Goal: Use online tool/utility: Utilize a website feature to perform a specific function

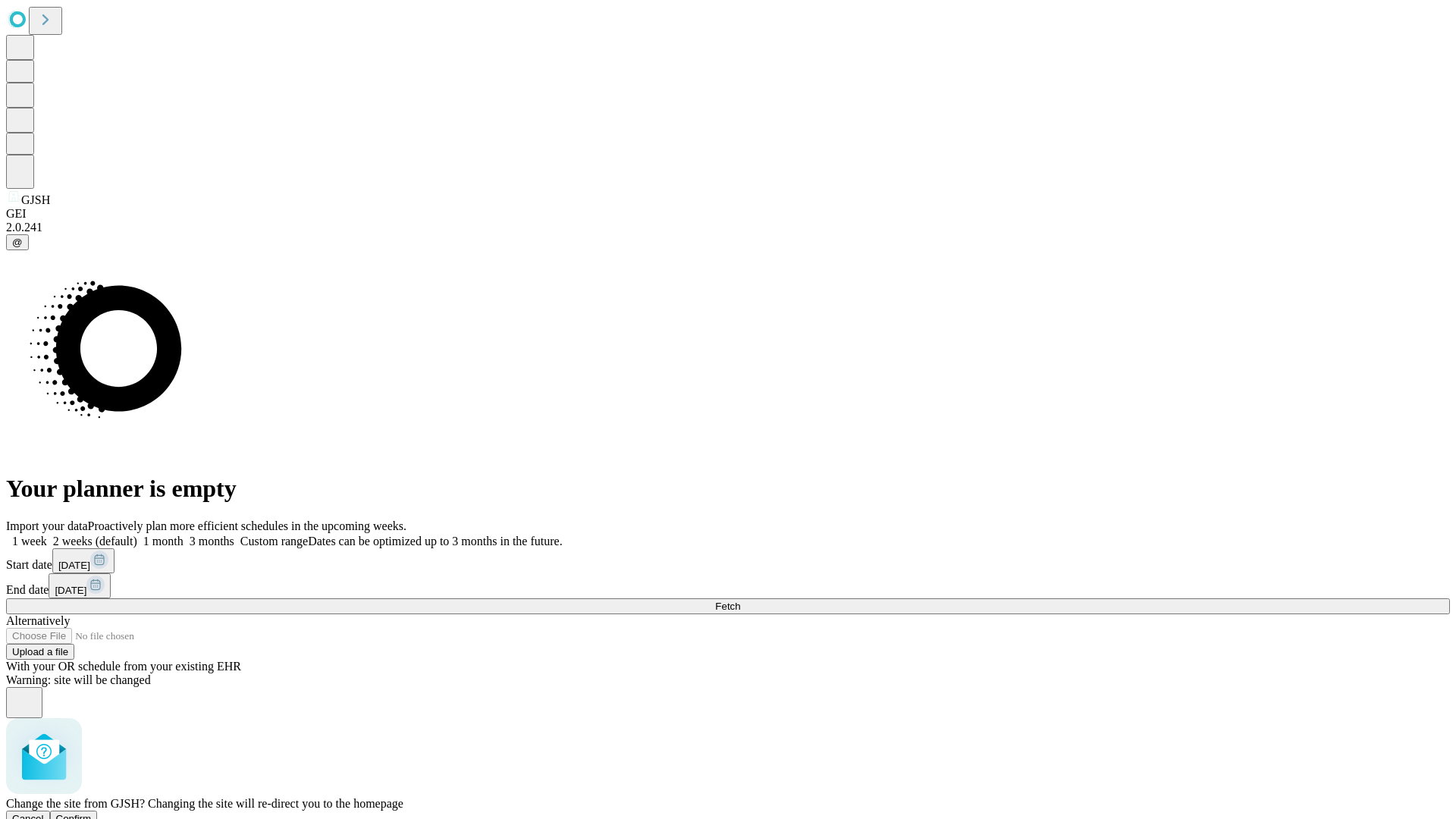
click at [92, 813] on span "Confirm" at bounding box center [74, 819] width 36 height 12
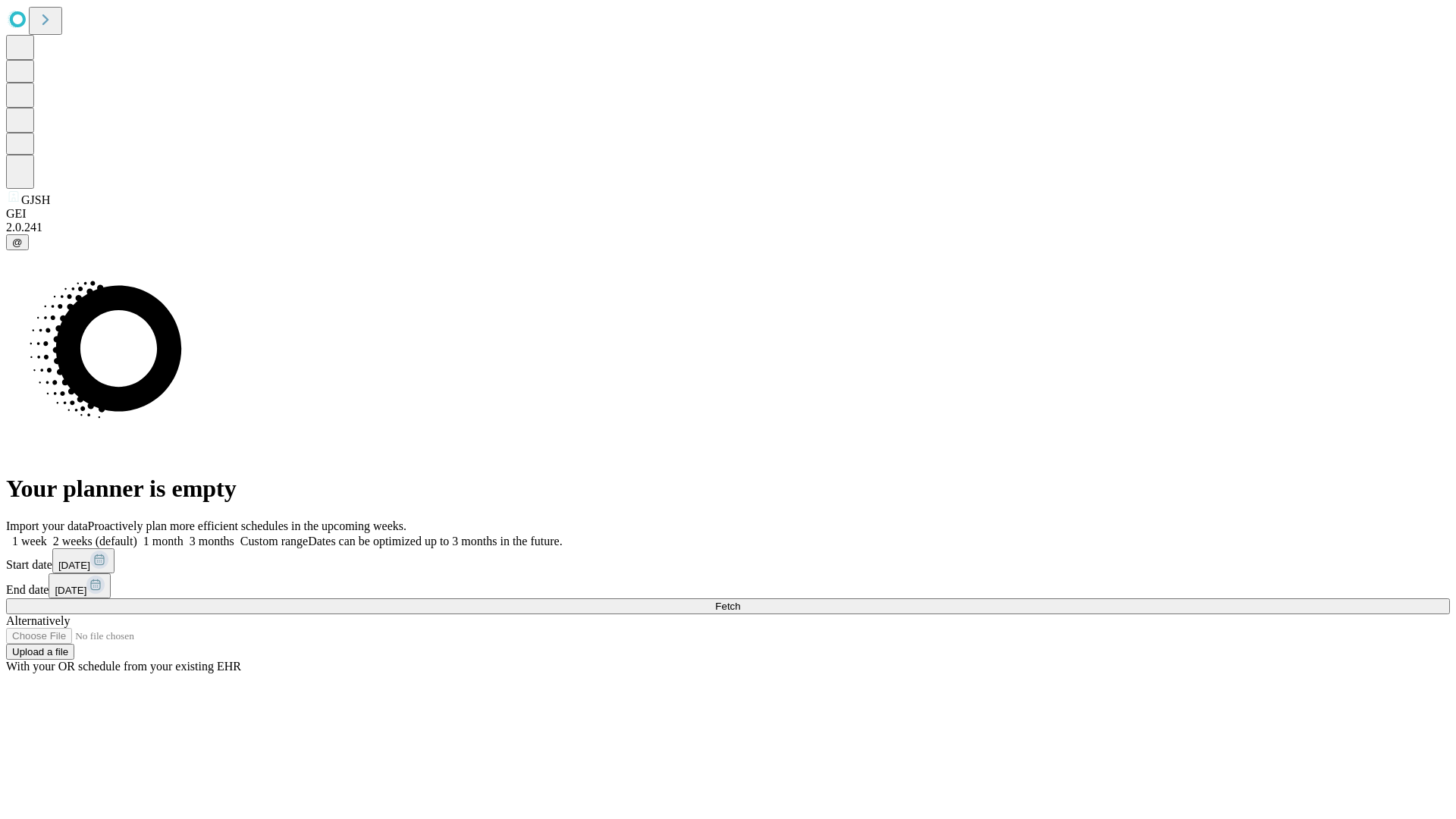
click at [137, 535] on label "2 weeks (default)" at bounding box center [92, 541] width 90 height 13
click at [740, 601] on span "Fetch" at bounding box center [727, 607] width 25 height 12
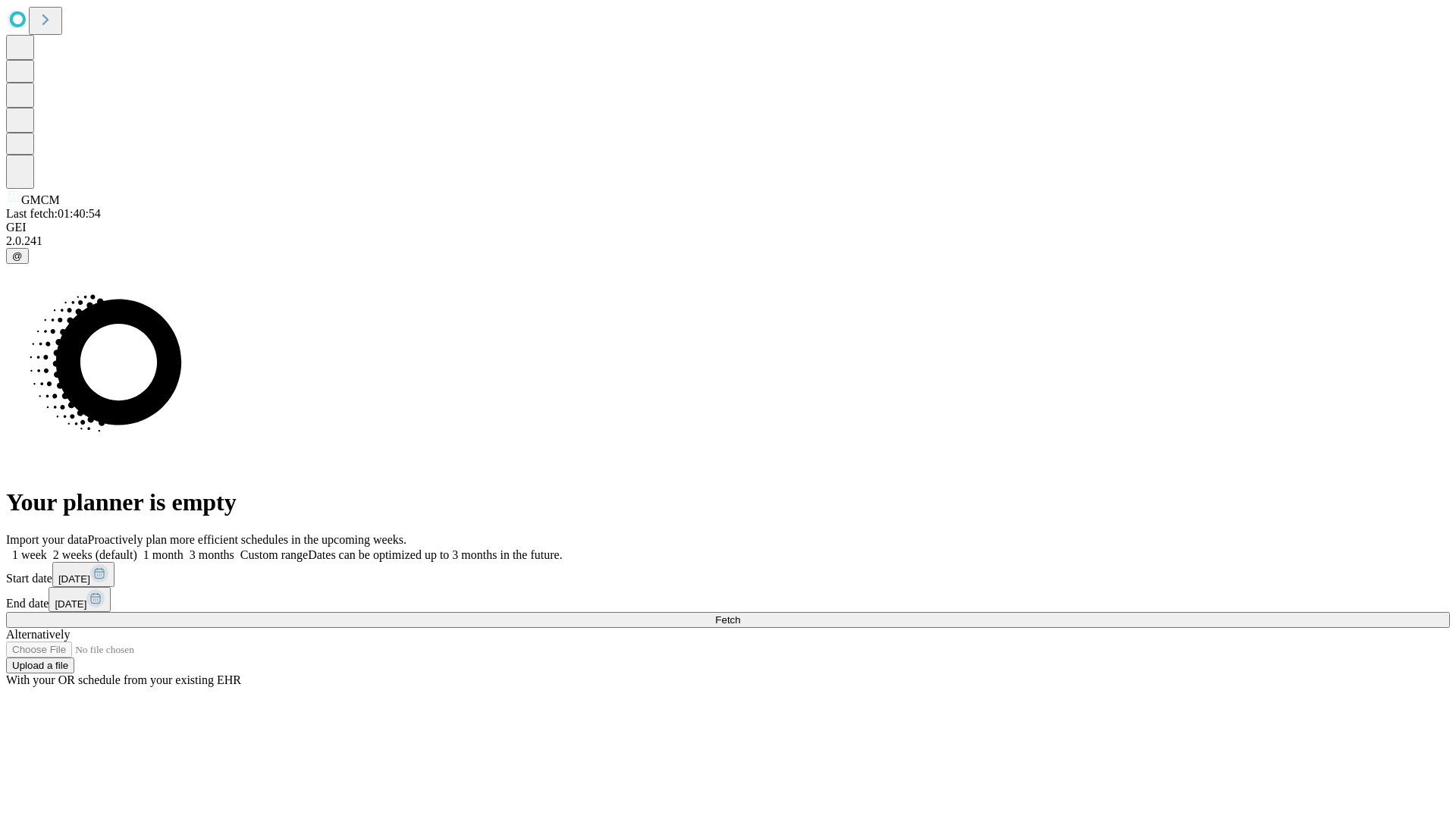
click at [137, 548] on label "2 weeks (default)" at bounding box center [92, 555] width 90 height 13
click at [740, 614] on span "Fetch" at bounding box center [727, 620] width 25 height 12
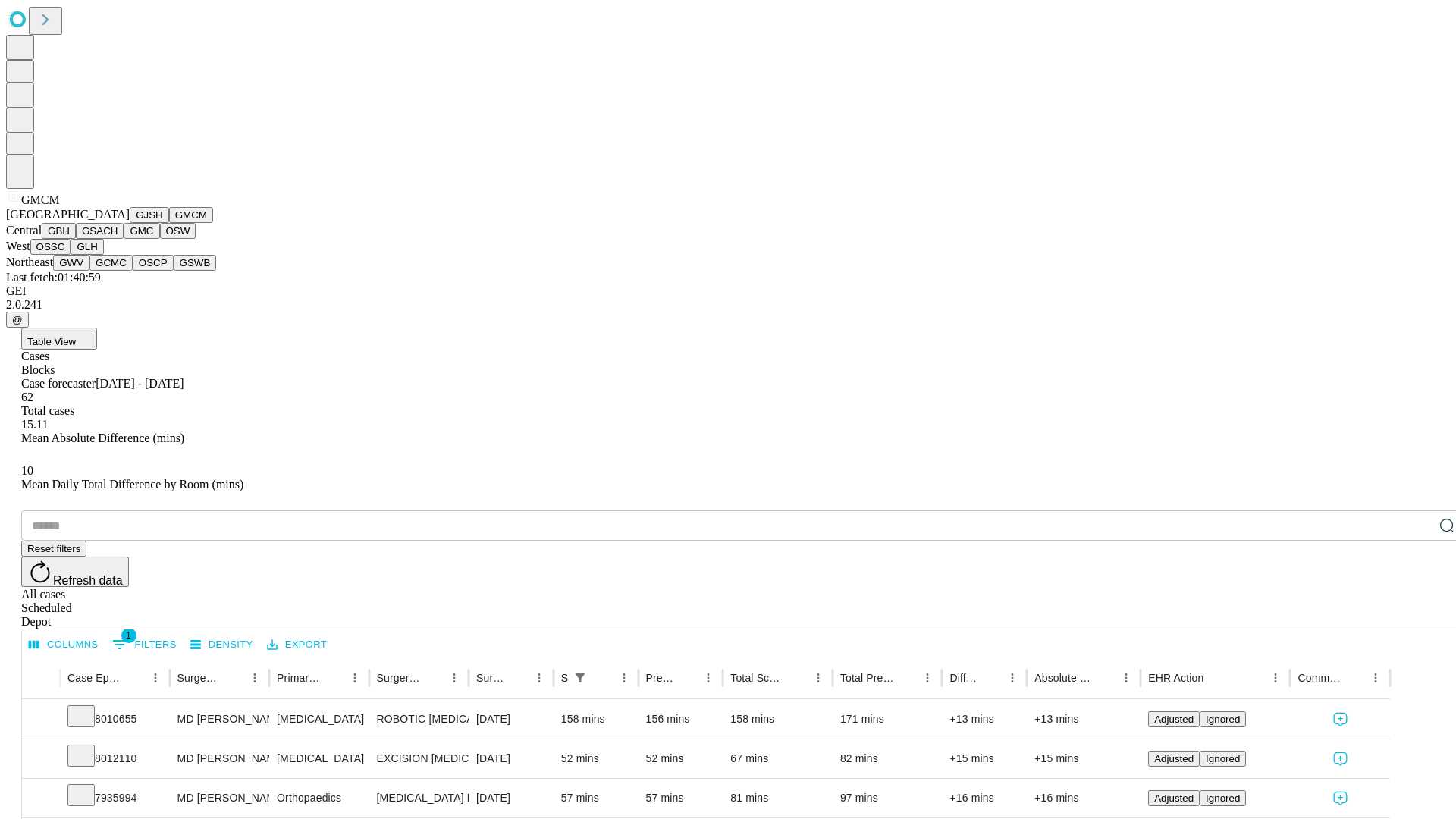
click at [76, 239] on button "GBH" at bounding box center [58, 231] width 34 height 16
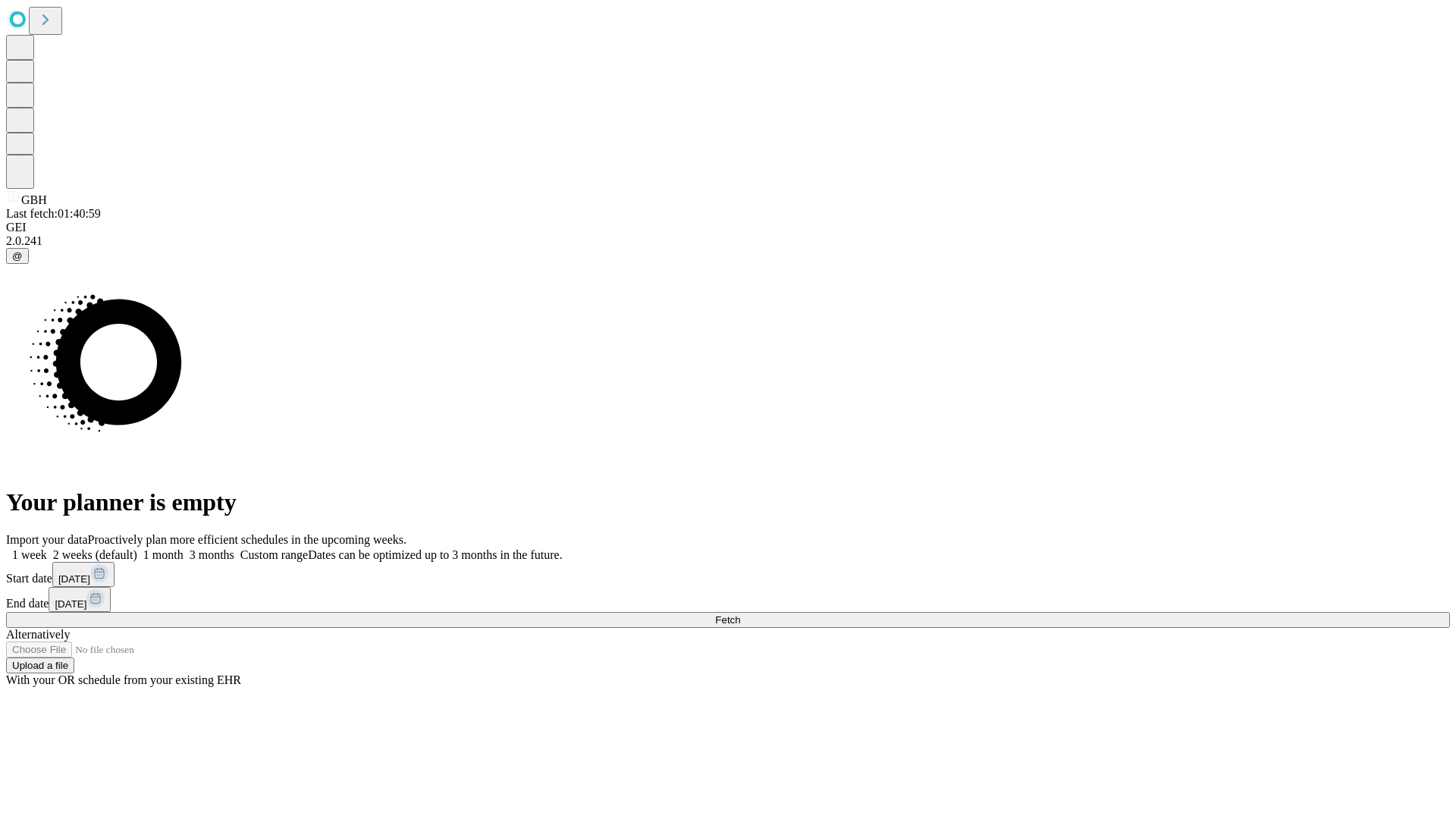
click at [137, 548] on label "2 weeks (default)" at bounding box center [92, 555] width 90 height 13
click at [740, 614] on span "Fetch" at bounding box center [727, 620] width 25 height 12
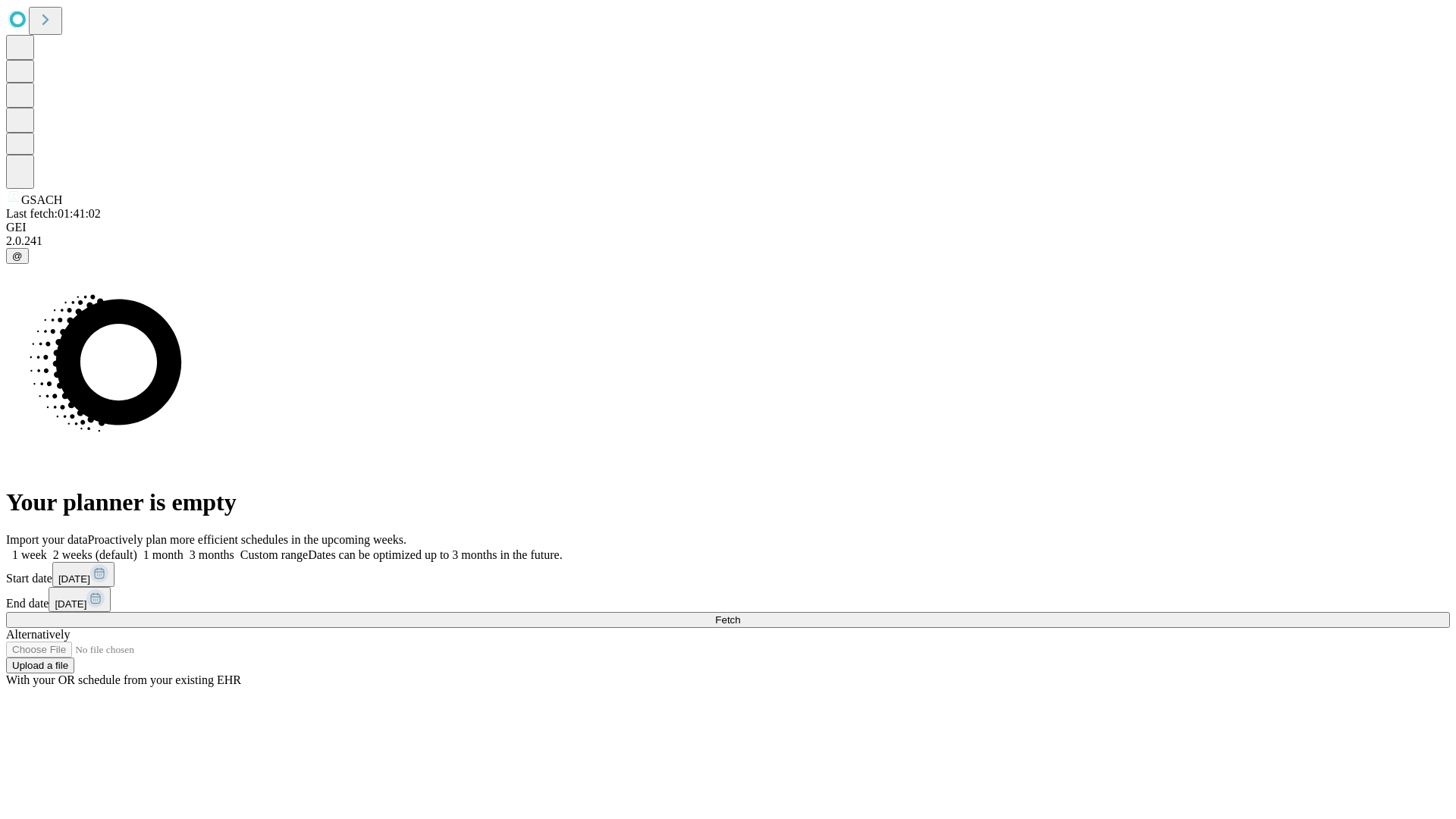
click at [137, 548] on label "2 weeks (default)" at bounding box center [92, 555] width 90 height 13
click at [740, 614] on span "Fetch" at bounding box center [727, 620] width 25 height 12
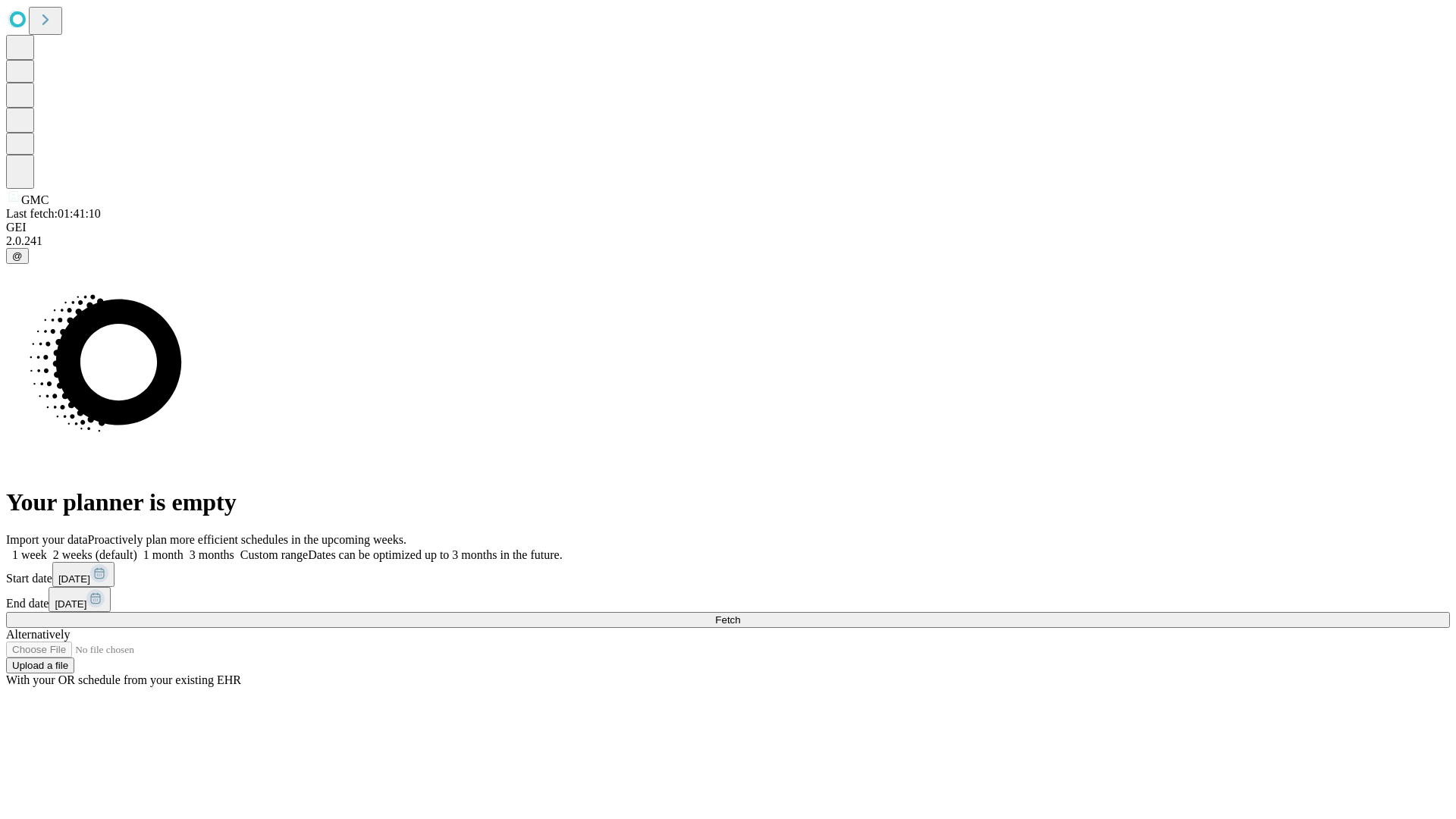
click at [137, 548] on label "2 weeks (default)" at bounding box center [92, 555] width 90 height 13
click at [740, 614] on span "Fetch" at bounding box center [727, 620] width 25 height 12
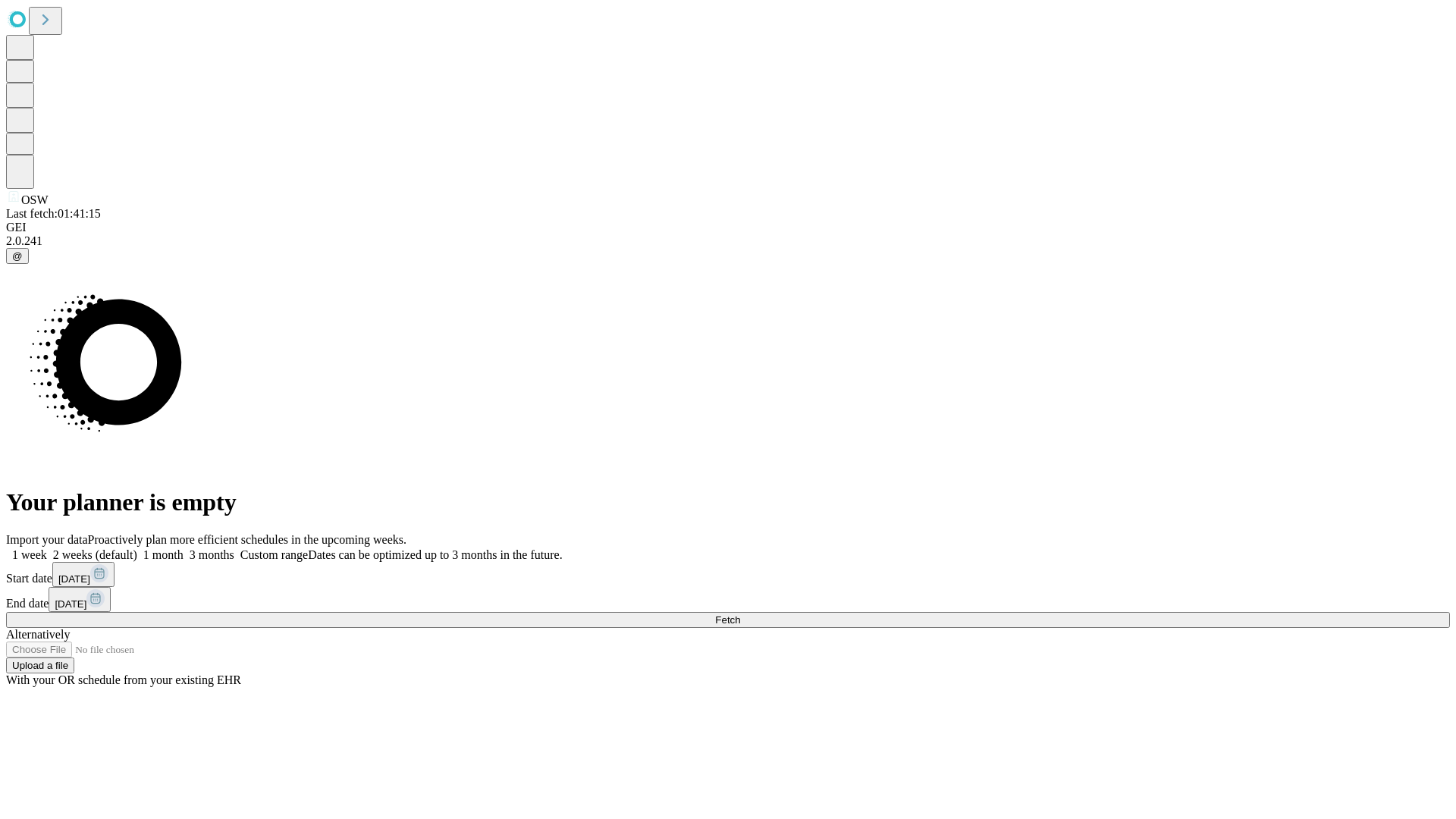
click at [137, 548] on label "2 weeks (default)" at bounding box center [92, 555] width 90 height 13
click at [740, 614] on span "Fetch" at bounding box center [727, 620] width 25 height 12
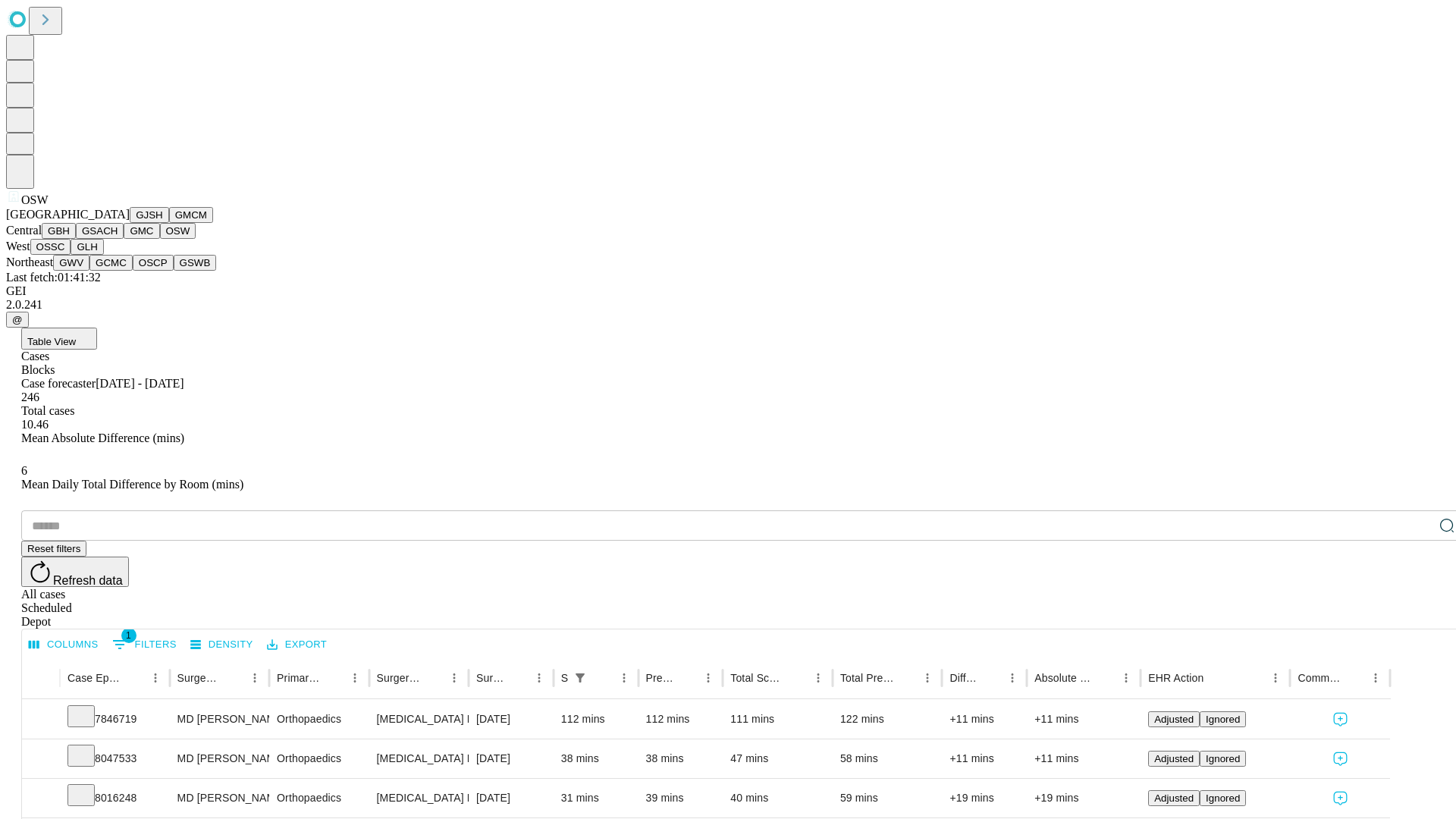
click at [71, 255] on button "OSSC" at bounding box center [51, 246] width 41 height 16
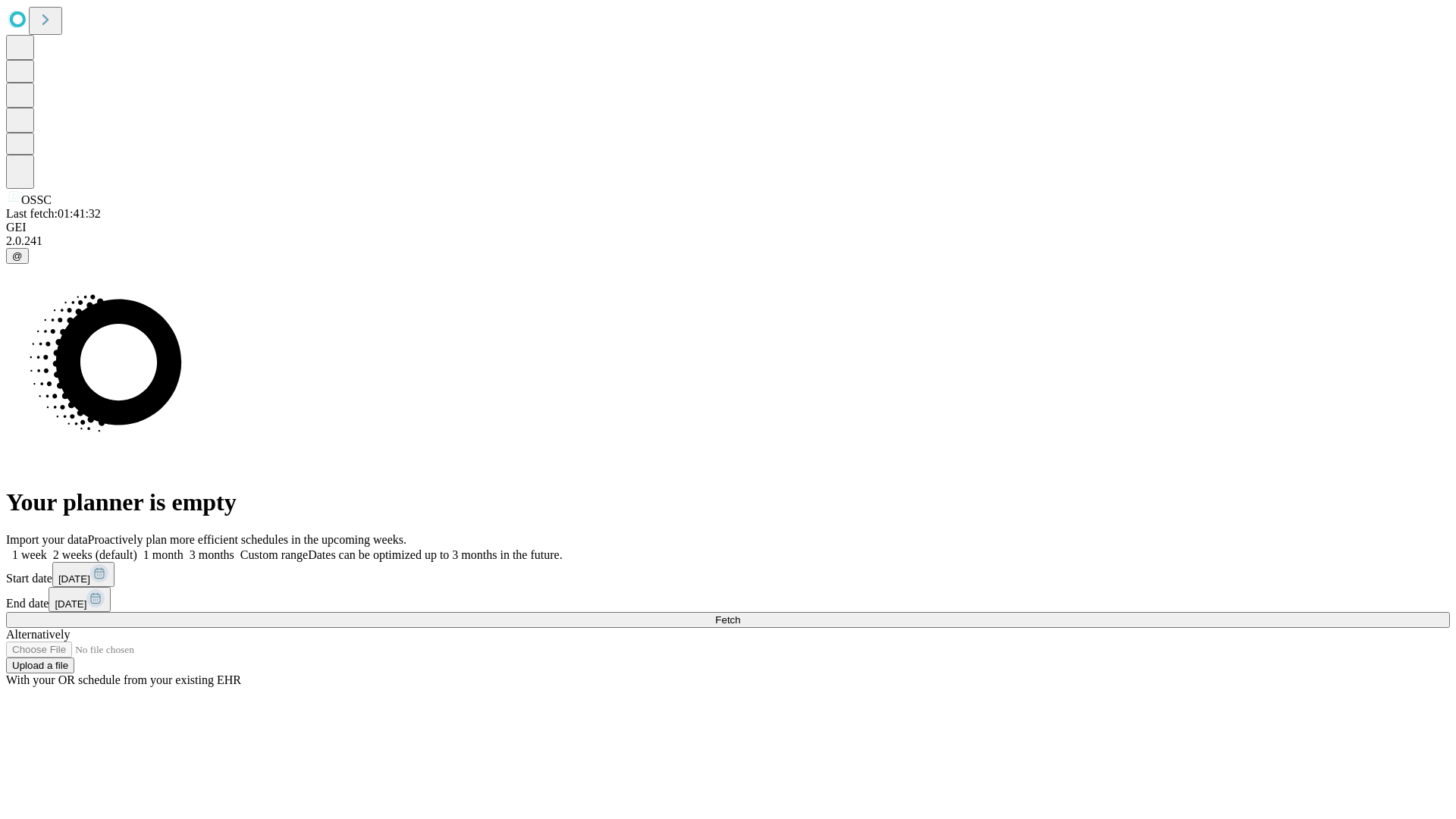
click at [137, 548] on label "2 weeks (default)" at bounding box center [92, 555] width 90 height 13
click at [740, 614] on span "Fetch" at bounding box center [727, 620] width 25 height 12
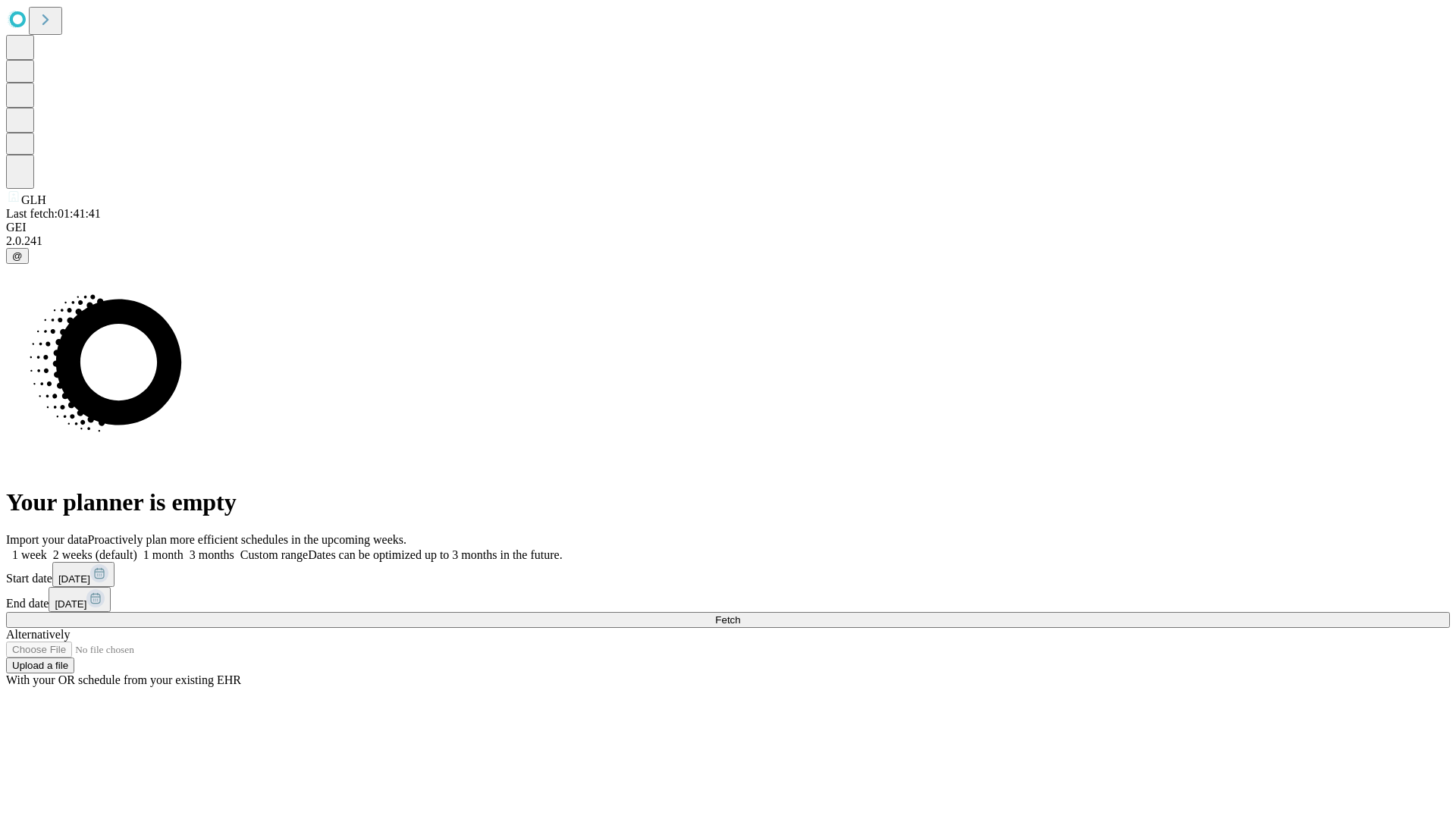
click at [137, 548] on label "2 weeks (default)" at bounding box center [92, 555] width 90 height 13
click at [740, 614] on span "Fetch" at bounding box center [727, 620] width 25 height 12
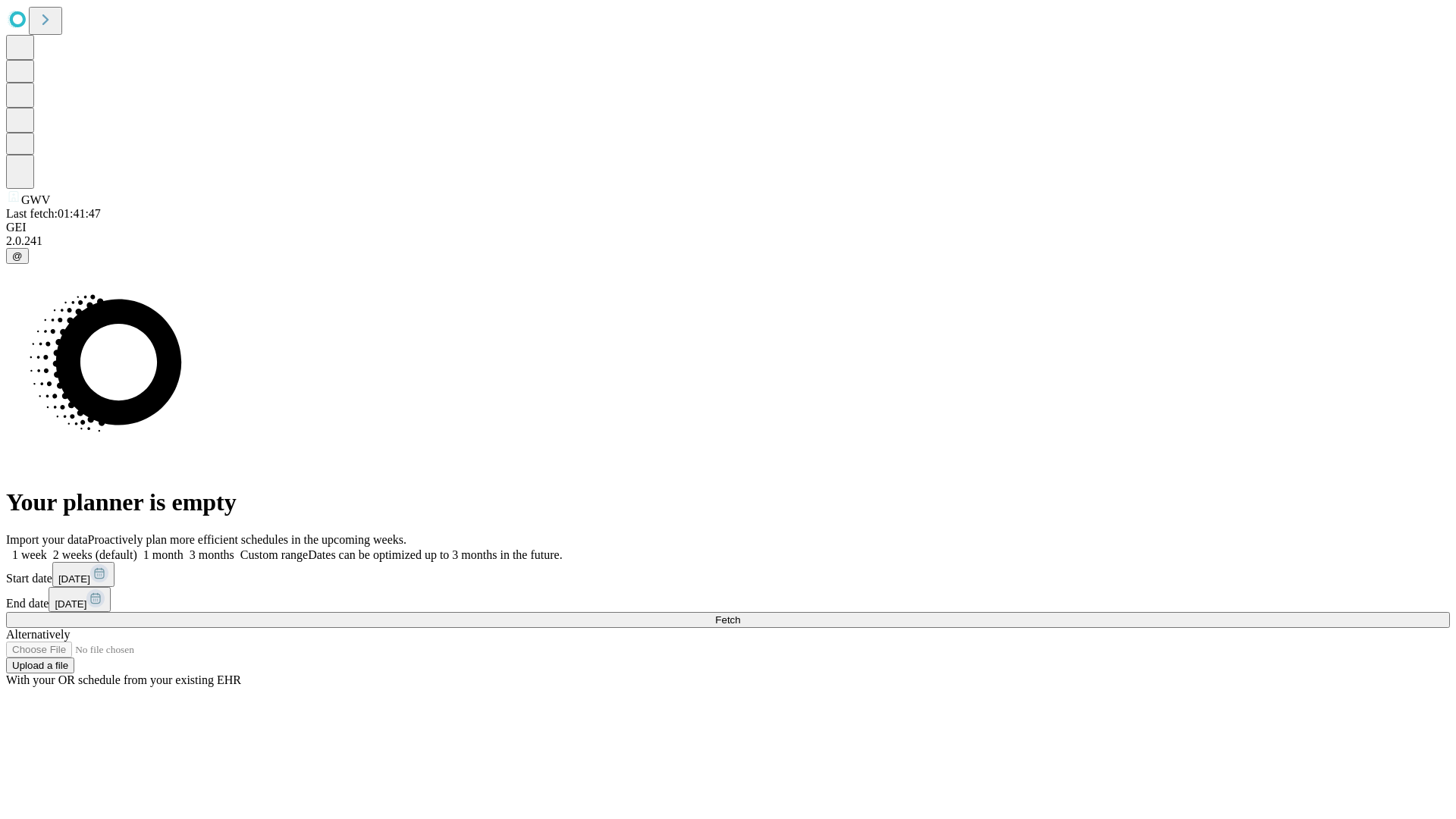
click at [137, 548] on label "2 weeks (default)" at bounding box center [92, 555] width 90 height 13
click at [740, 614] on span "Fetch" at bounding box center [727, 620] width 25 height 12
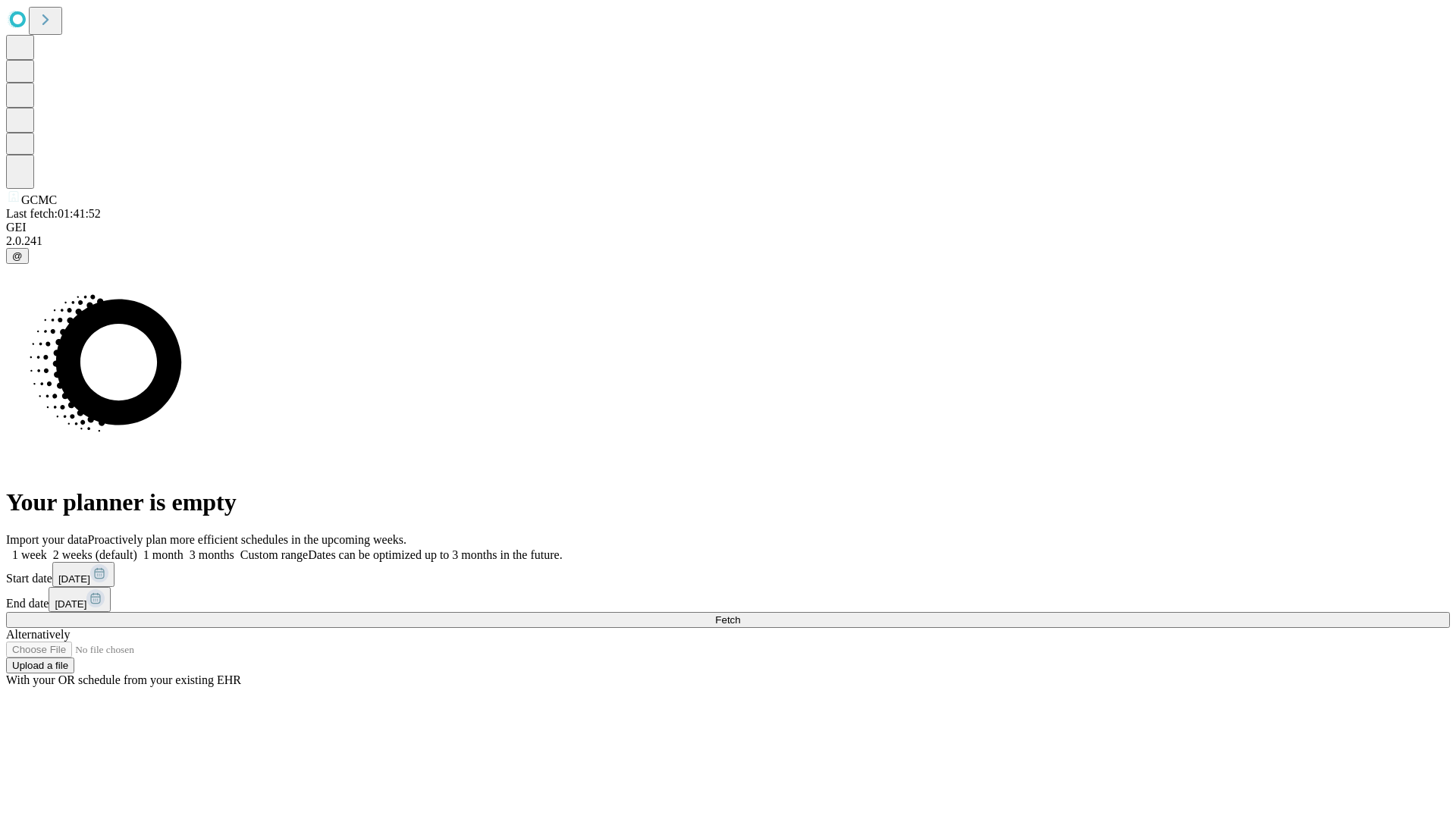
click at [137, 548] on label "2 weeks (default)" at bounding box center [92, 555] width 90 height 13
click at [740, 614] on span "Fetch" at bounding box center [727, 620] width 25 height 12
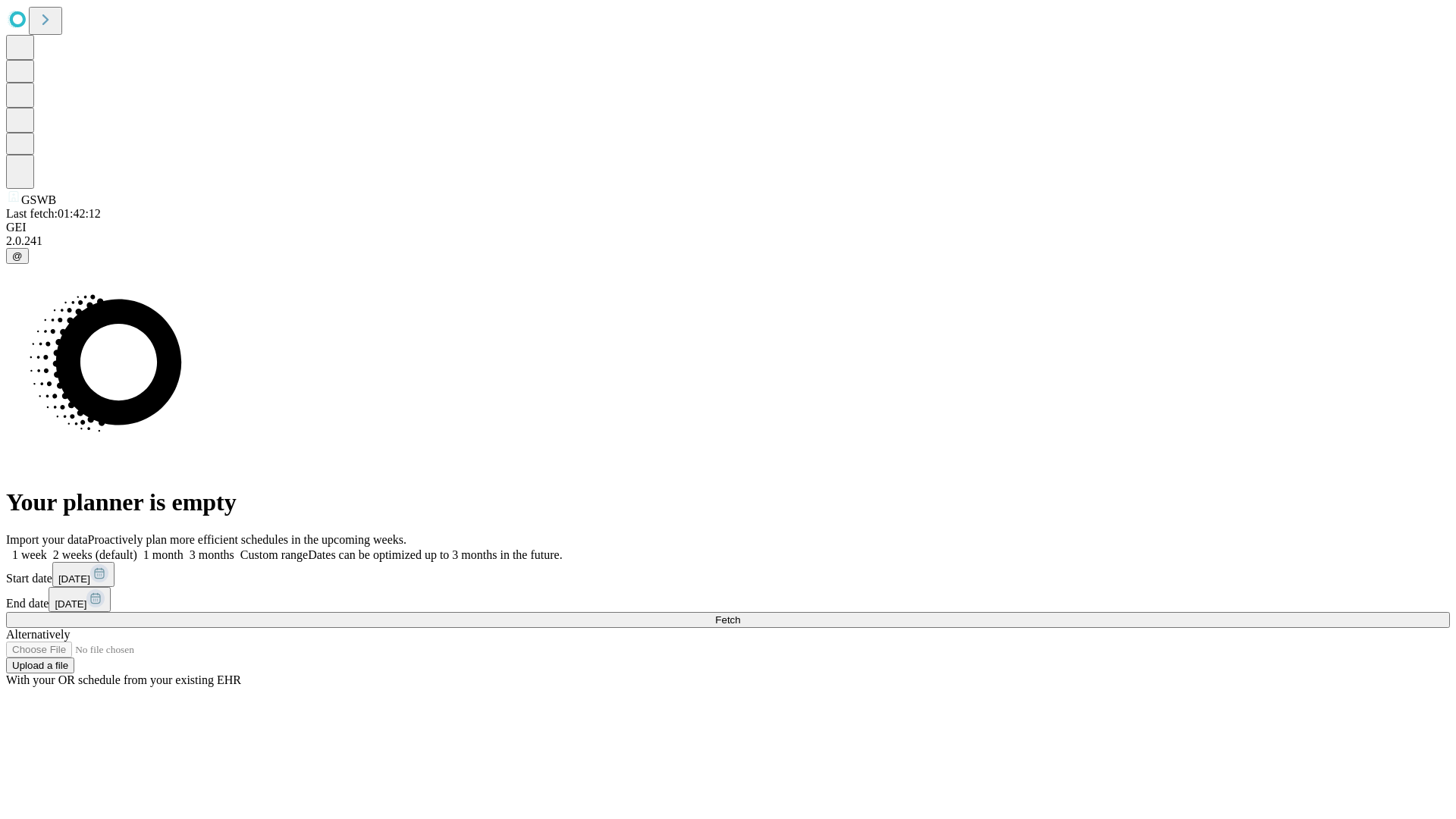
click at [137, 548] on label "2 weeks (default)" at bounding box center [92, 555] width 90 height 13
click at [740, 614] on span "Fetch" at bounding box center [727, 620] width 25 height 12
